Goal: Task Accomplishment & Management: Complete application form

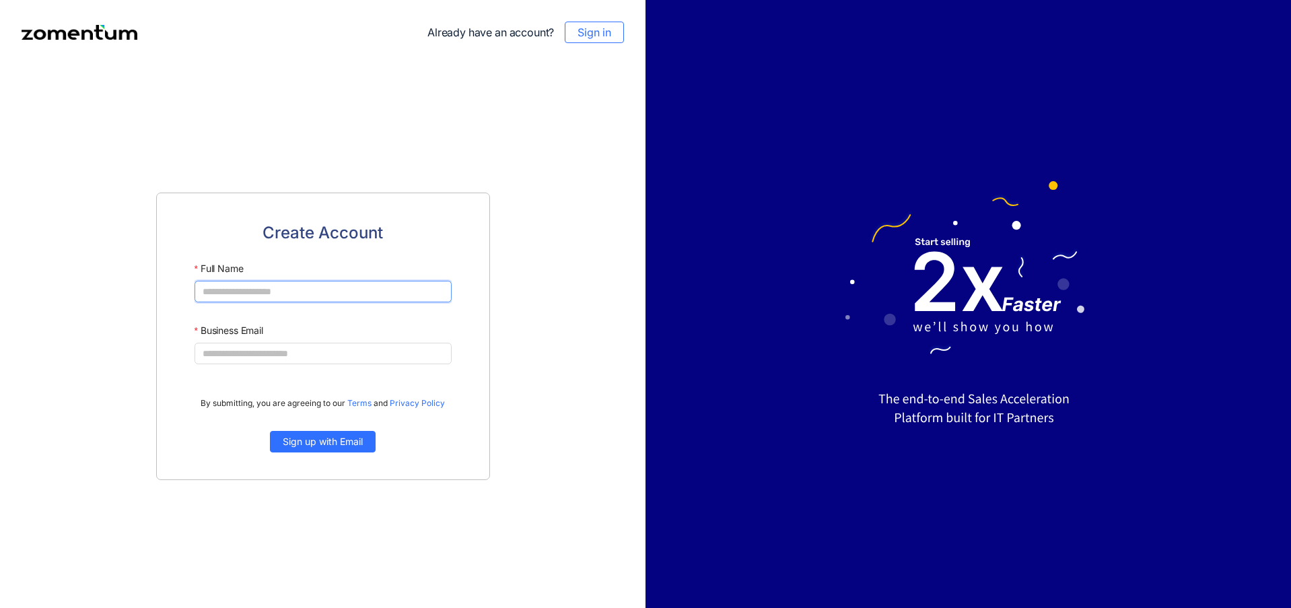
click at [369, 289] on input "Full Name" at bounding box center [323, 292] width 257 height 22
type input "**********"
click at [308, 444] on span "Sign up with Email" at bounding box center [323, 441] width 80 height 15
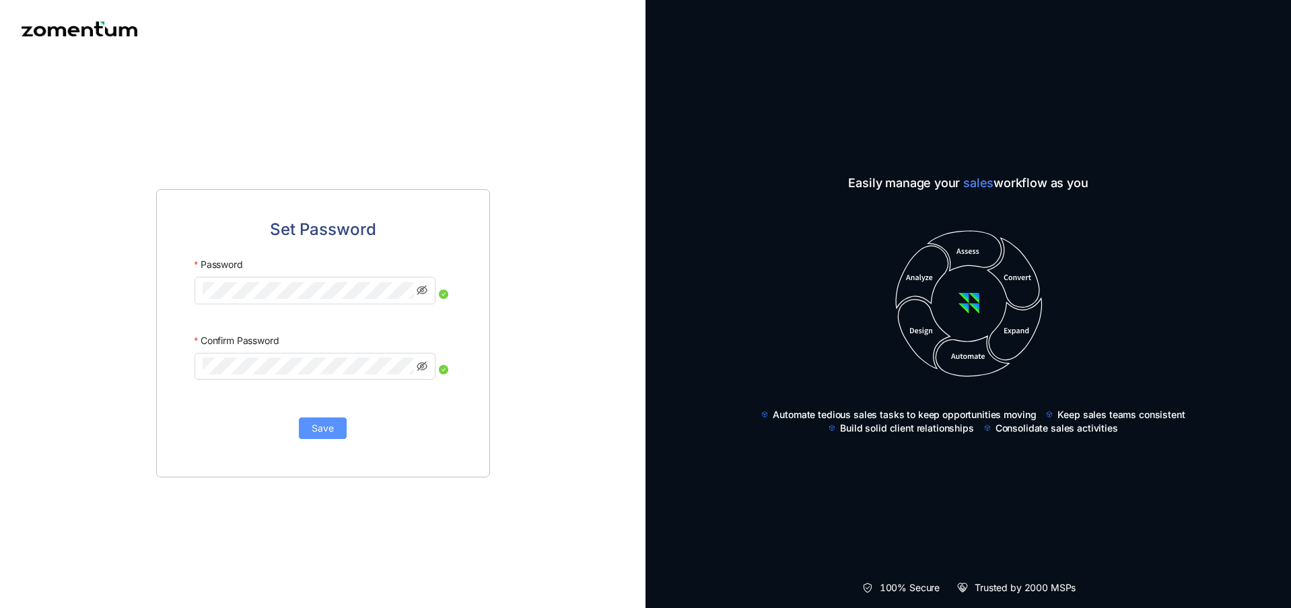
click at [321, 432] on span "Save" at bounding box center [323, 428] width 22 height 15
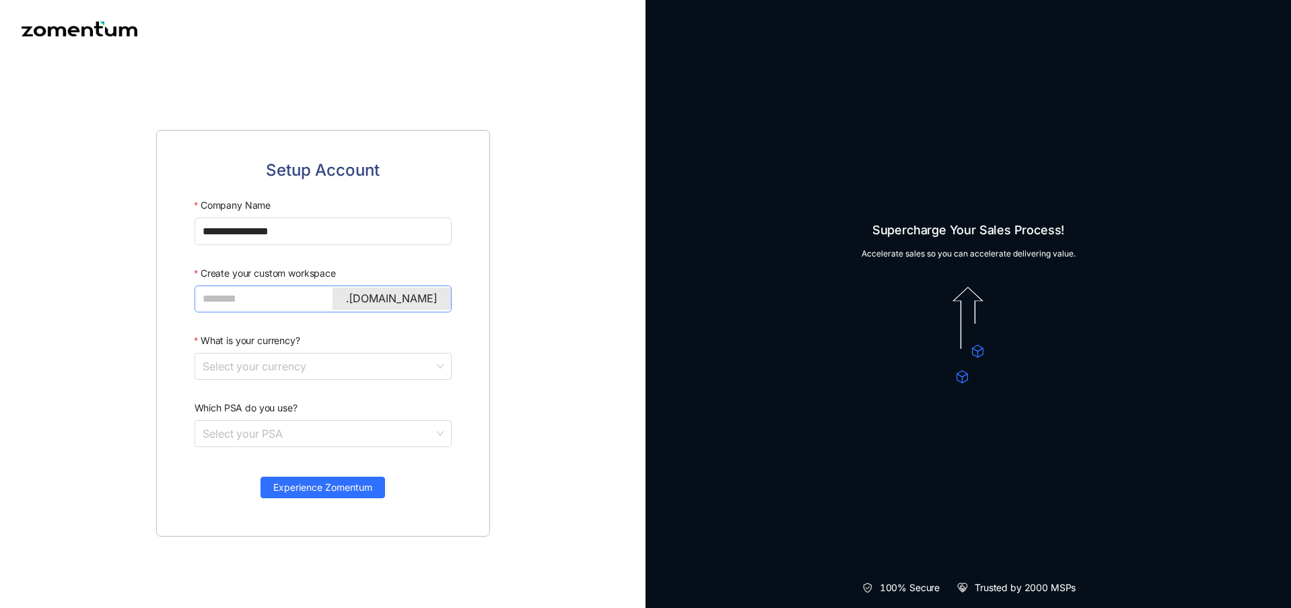
click at [238, 300] on input "Create your custom workspace" at bounding box center [322, 298] width 238 height 17
type input "*******"
click at [277, 370] on input "What is your currency?" at bounding box center [319, 366] width 232 height 26
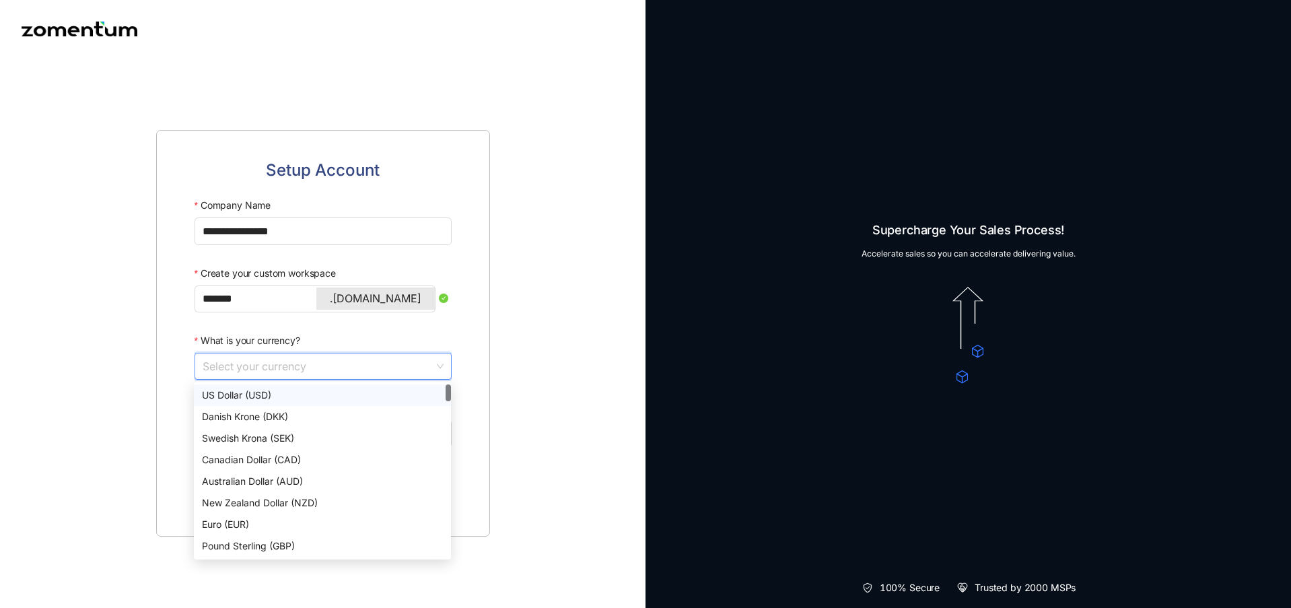
click at [267, 393] on div "US Dollar (USD)" at bounding box center [322, 395] width 241 height 15
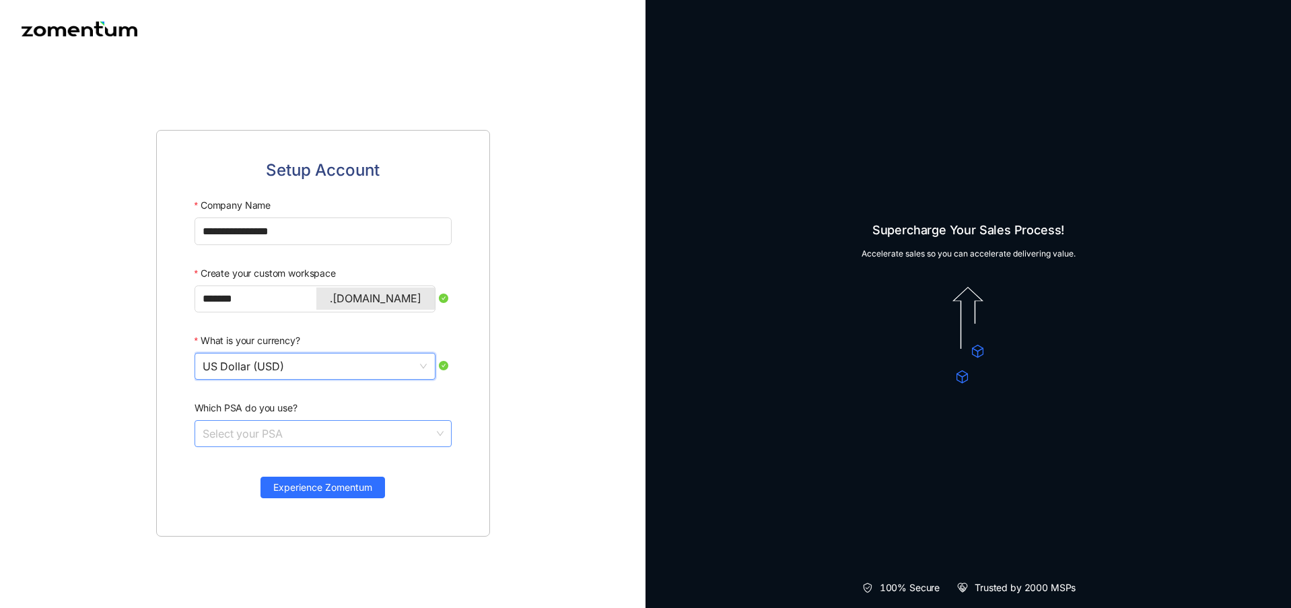
click at [228, 432] on input "Which PSA do you use?" at bounding box center [319, 434] width 232 height 26
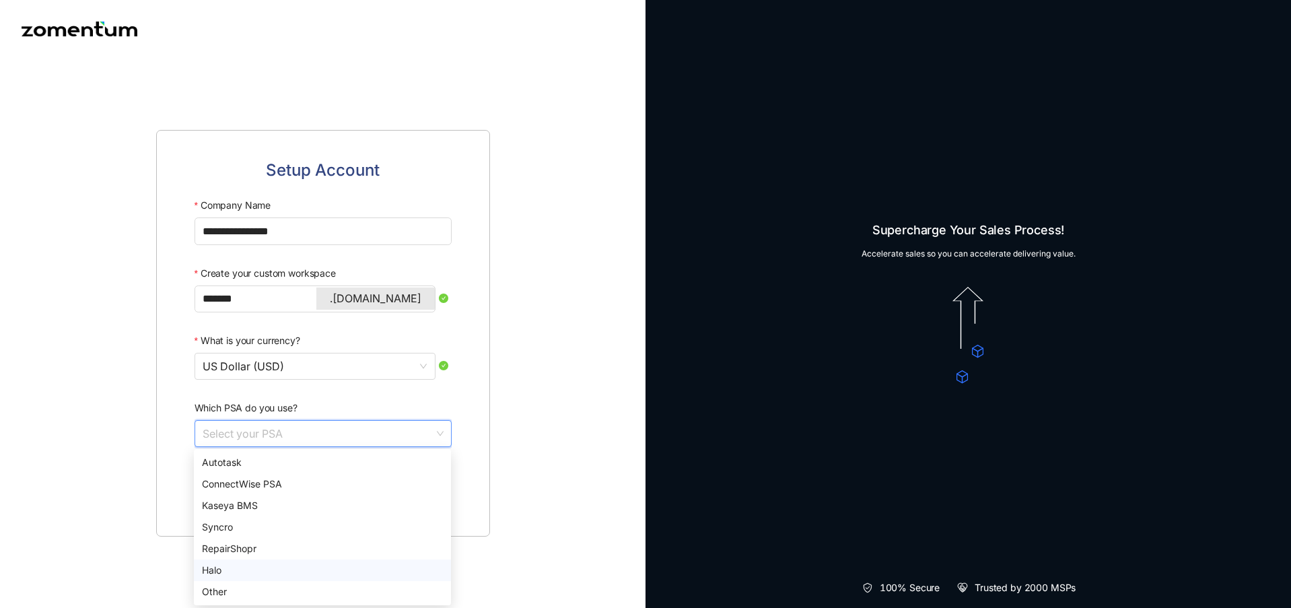
click at [219, 572] on div "Halo" at bounding box center [322, 570] width 241 height 15
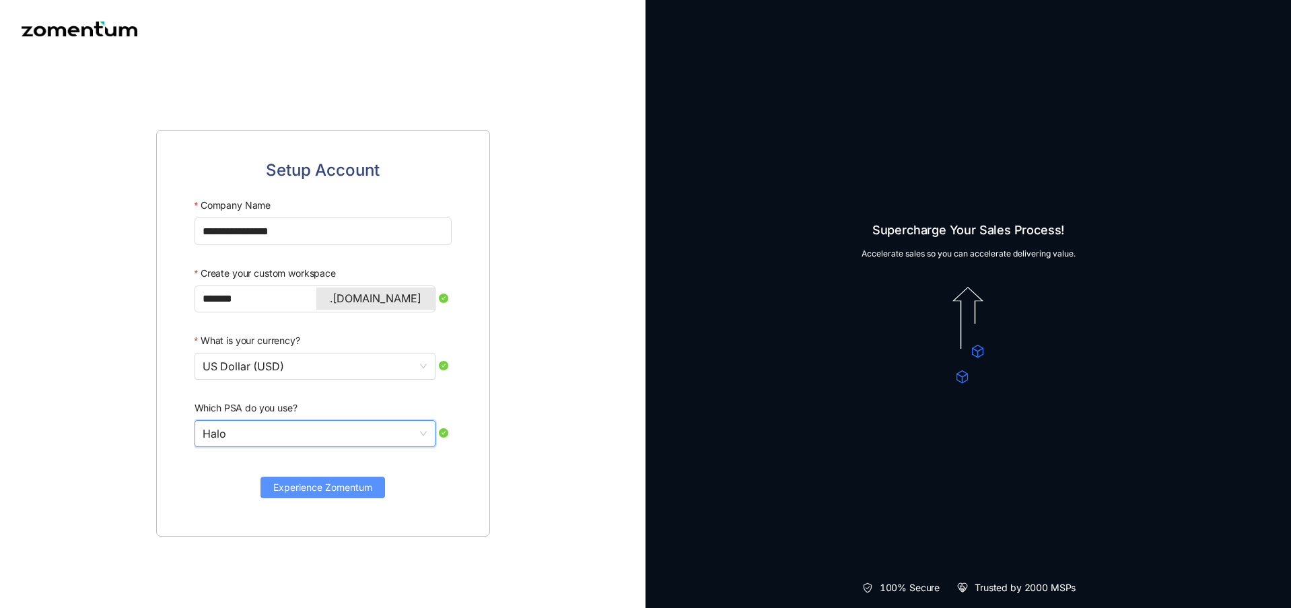
click at [310, 489] on span "Experience Zomentum" at bounding box center [322, 487] width 99 height 15
